Goal: Use online tool/utility: Utilize a website feature to perform a specific function

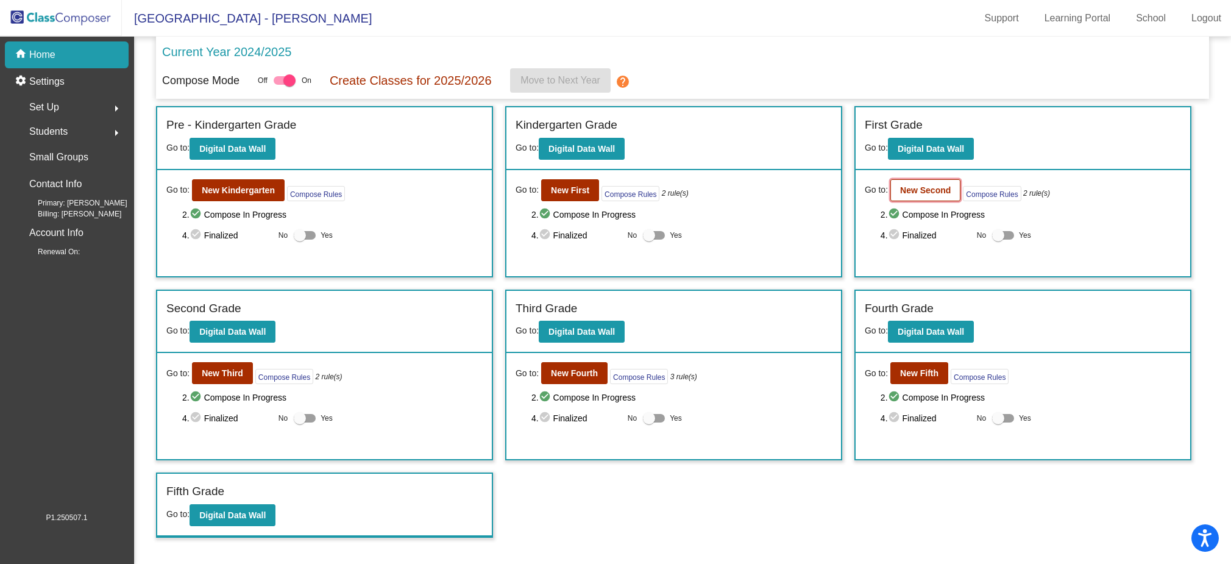
click at [921, 191] on b "New Second" at bounding box center [925, 190] width 51 height 10
click at [246, 182] on button "New Kindergarten" at bounding box center [238, 190] width 93 height 22
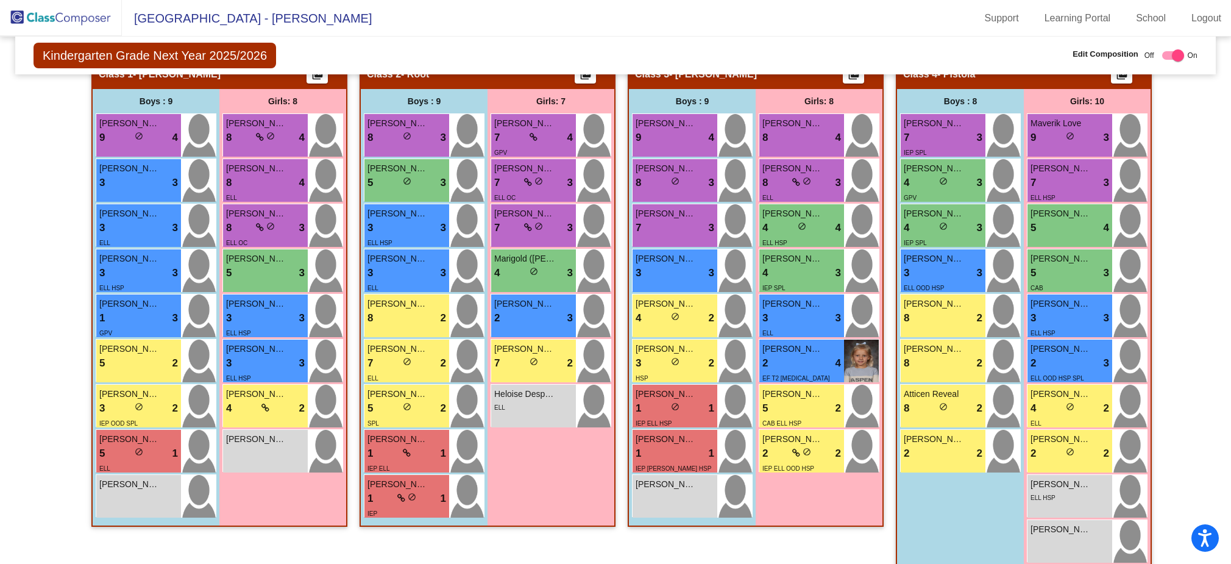
scroll to position [291, 0]
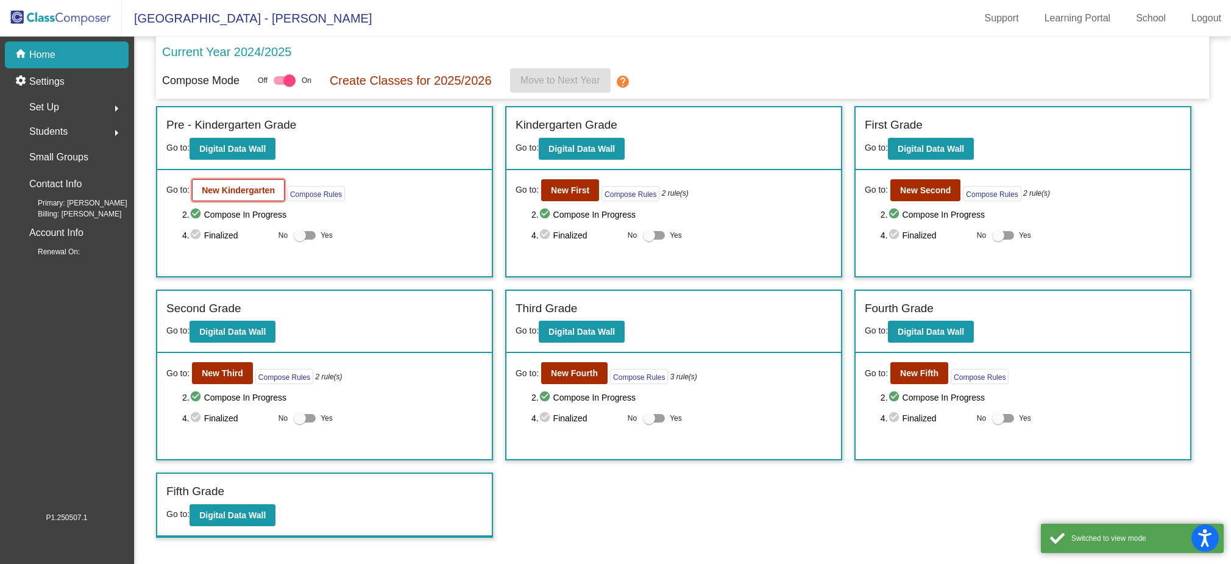
click at [214, 183] on button "New Kindergarten" at bounding box center [238, 190] width 93 height 22
